Goal: Task Accomplishment & Management: Manage account settings

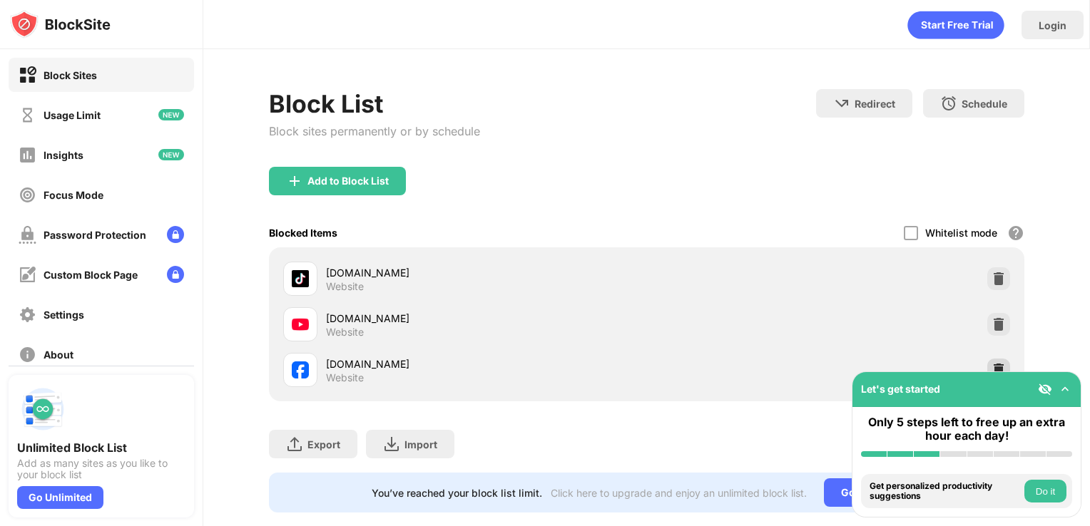
click at [992, 365] on img at bounding box center [999, 370] width 14 height 14
